Goal: Navigation & Orientation: Find specific page/section

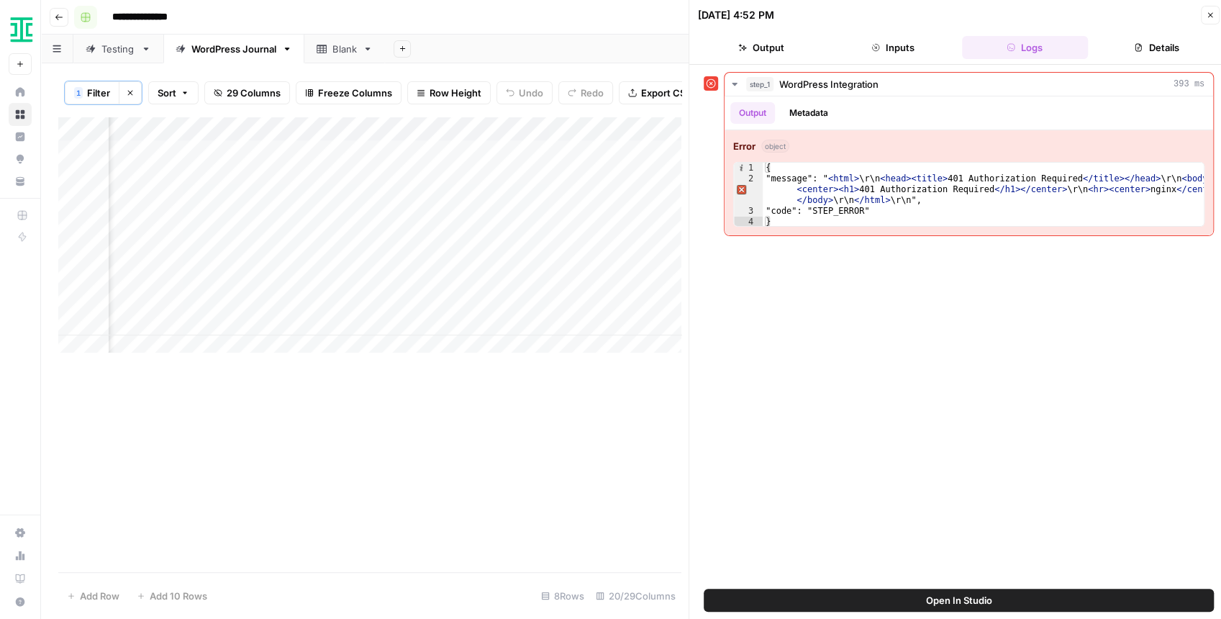
scroll to position [0, 2667]
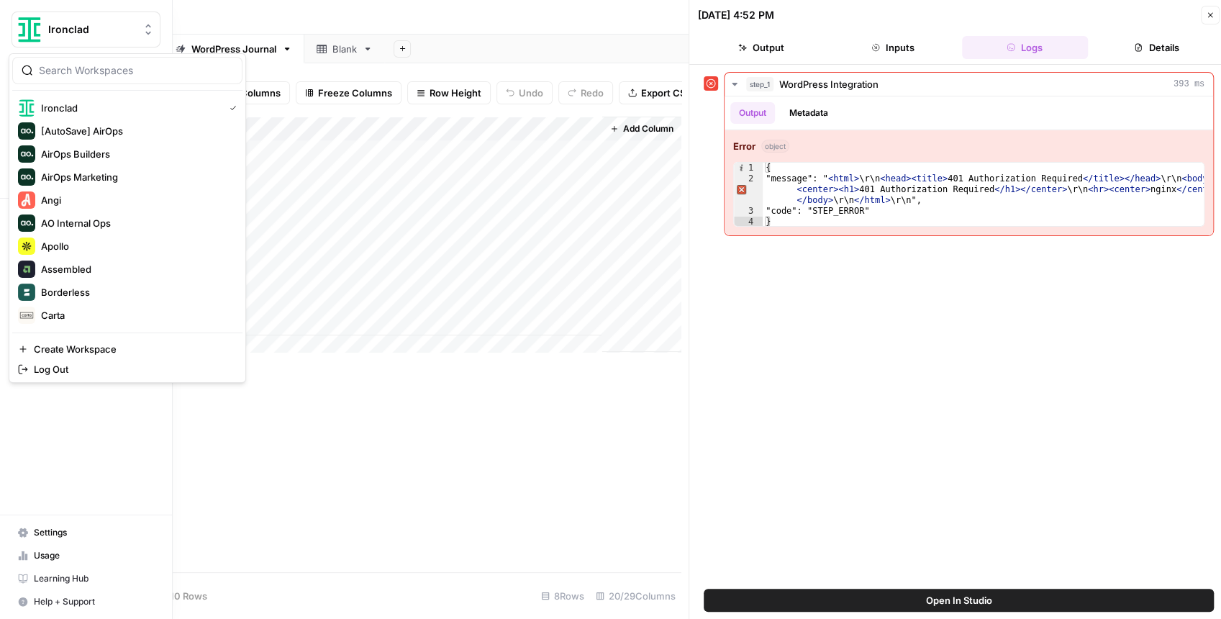
click at [30, 25] on img "Workspace: Ironclad" at bounding box center [30, 30] width 26 height 26
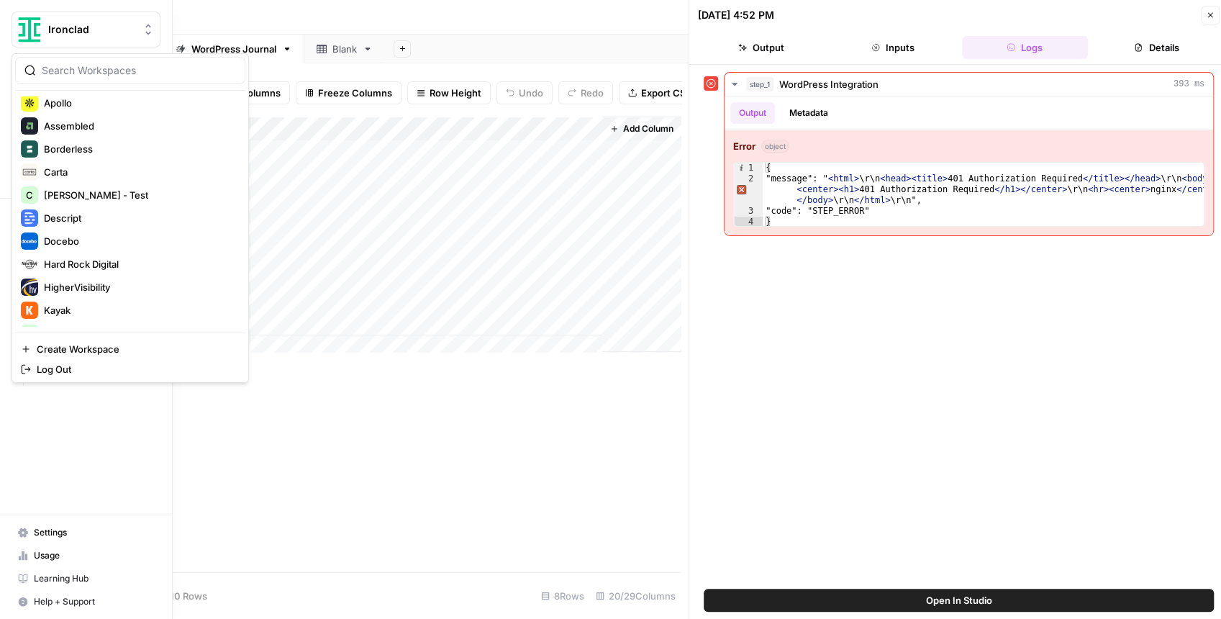
scroll to position [144, 0]
click at [95, 131] on div "Assembled" at bounding box center [130, 125] width 219 height 17
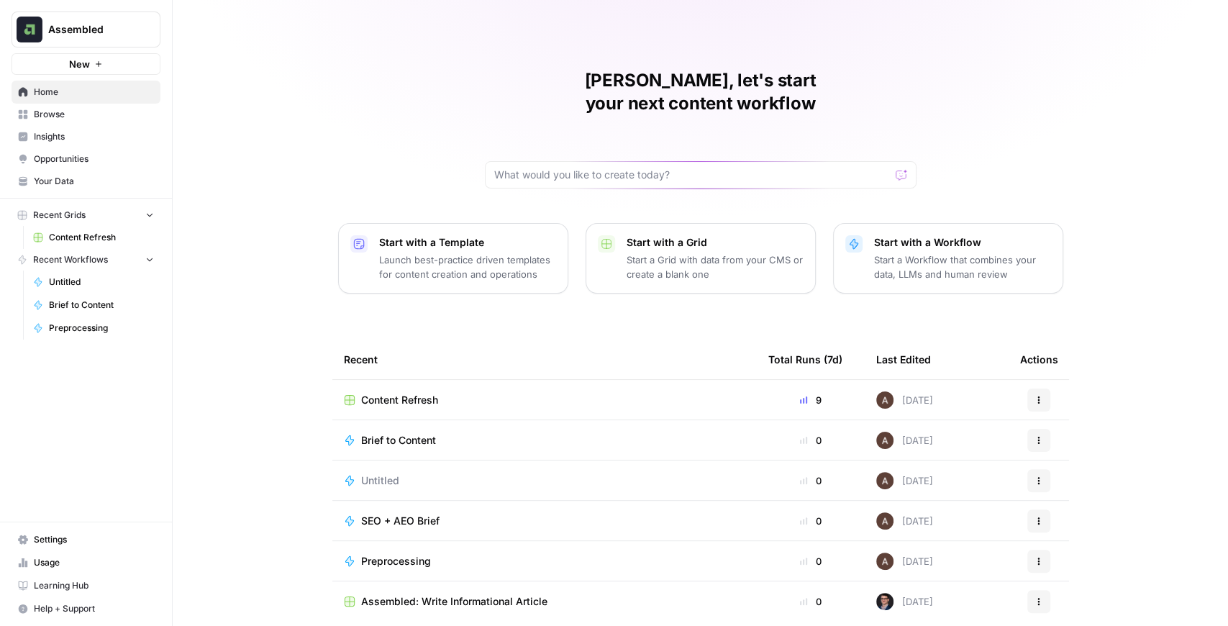
click at [86, 186] on span "Your Data" at bounding box center [94, 181] width 120 height 13
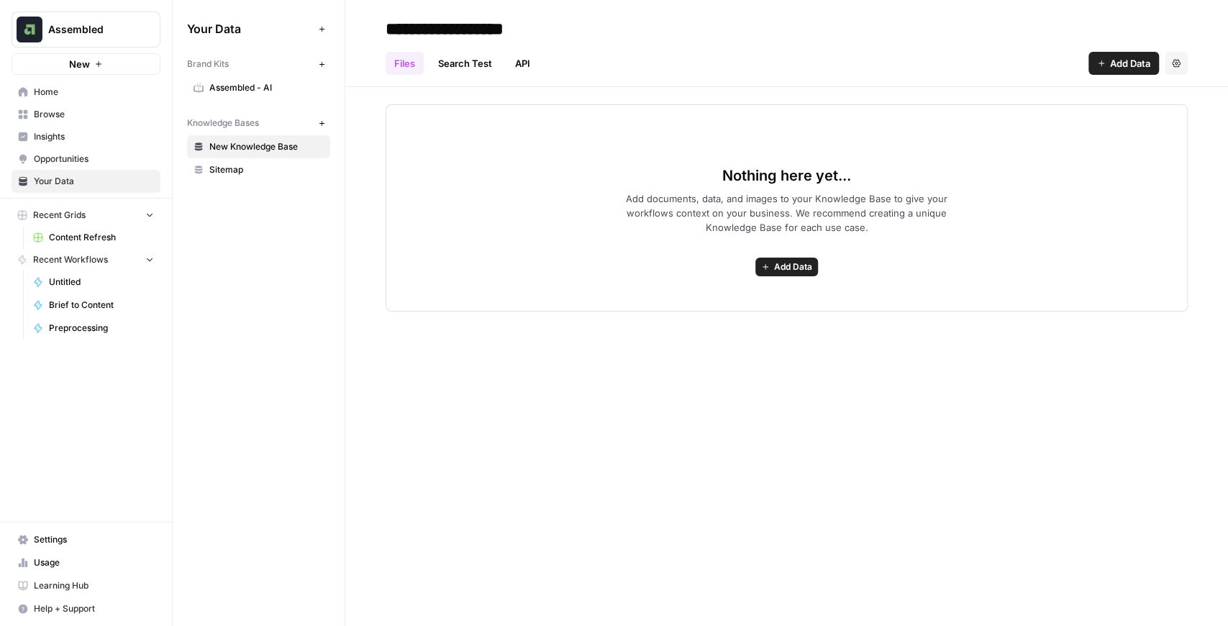
click at [240, 96] on link "Assembled - AI" at bounding box center [258, 87] width 143 height 23
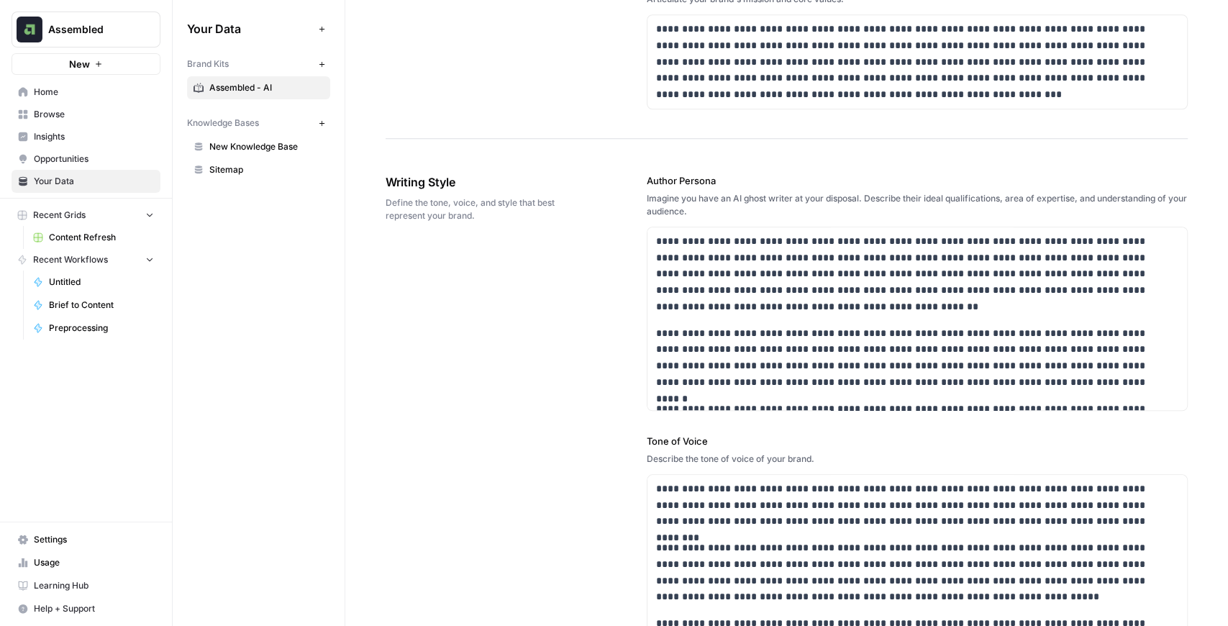
scroll to position [815, 0]
